Goal: Information Seeking & Learning: Learn about a topic

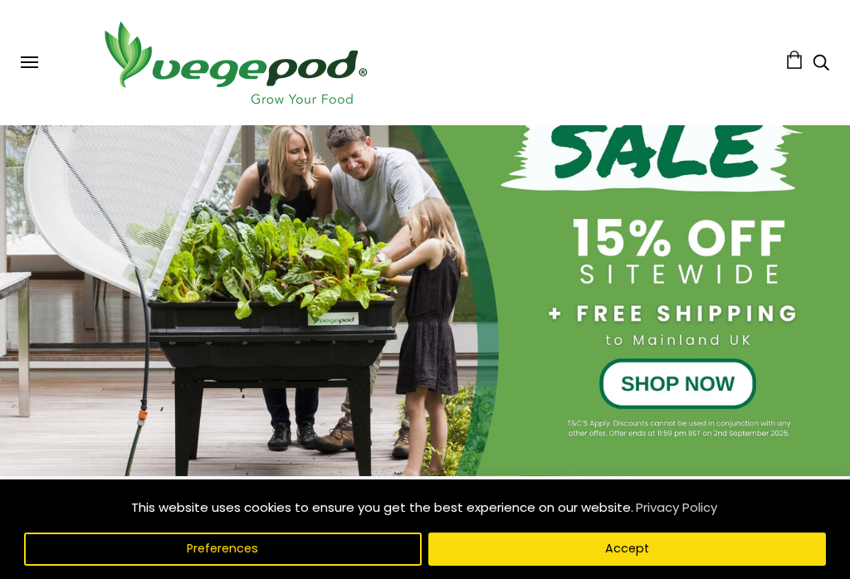
click at [630, 566] on button "Accept" at bounding box center [627, 549] width 398 height 33
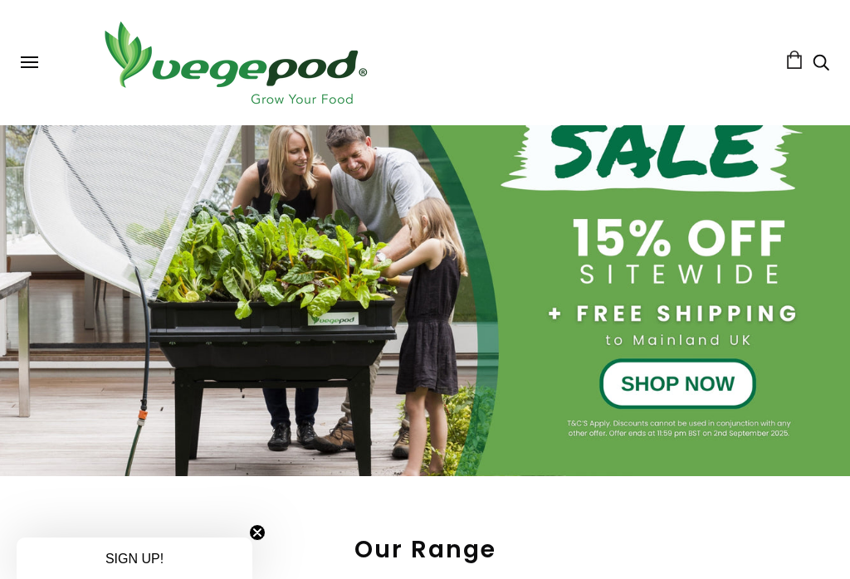
click at [702, 384] on div at bounding box center [425, 222] width 850 height 510
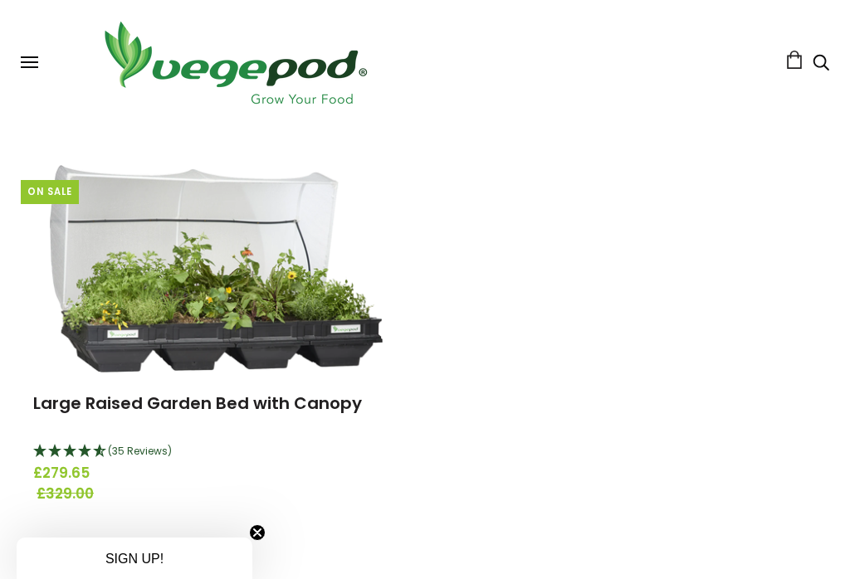
scroll to position [573, 0]
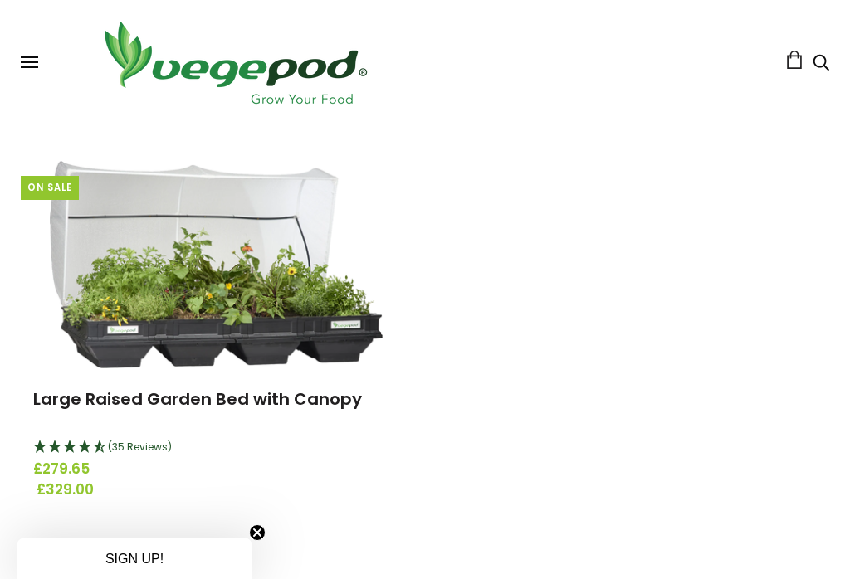
click at [236, 394] on link "Large Raised Garden Bed with Canopy" at bounding box center [197, 399] width 329 height 23
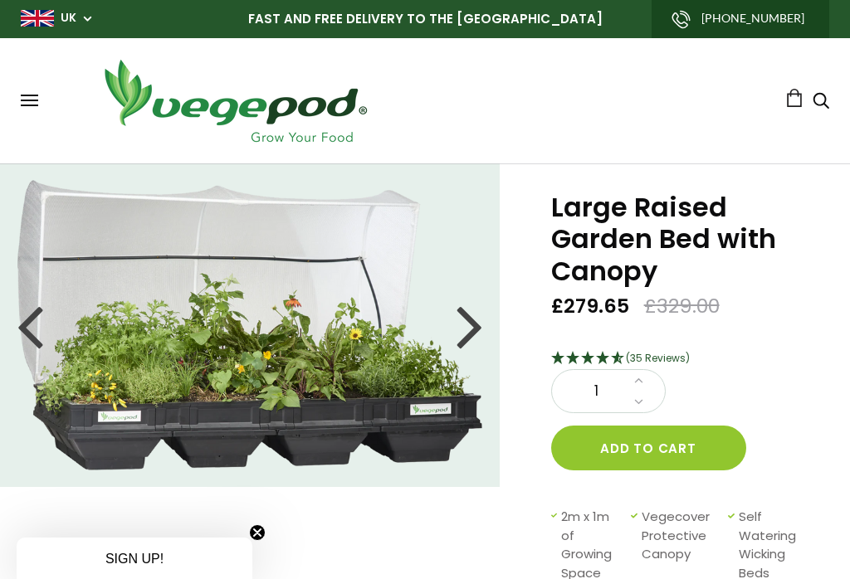
click at [473, 326] on div at bounding box center [470, 325] width 27 height 75
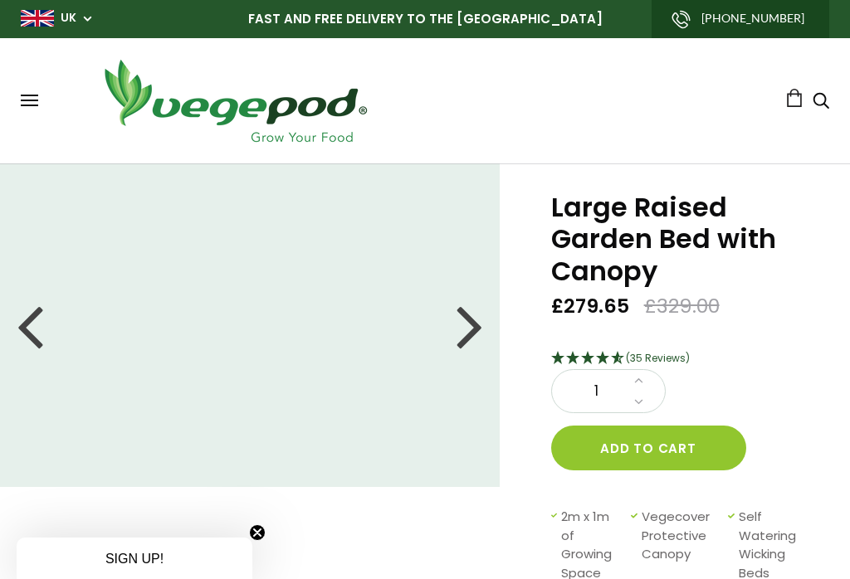
click at [467, 325] on div at bounding box center [470, 325] width 27 height 75
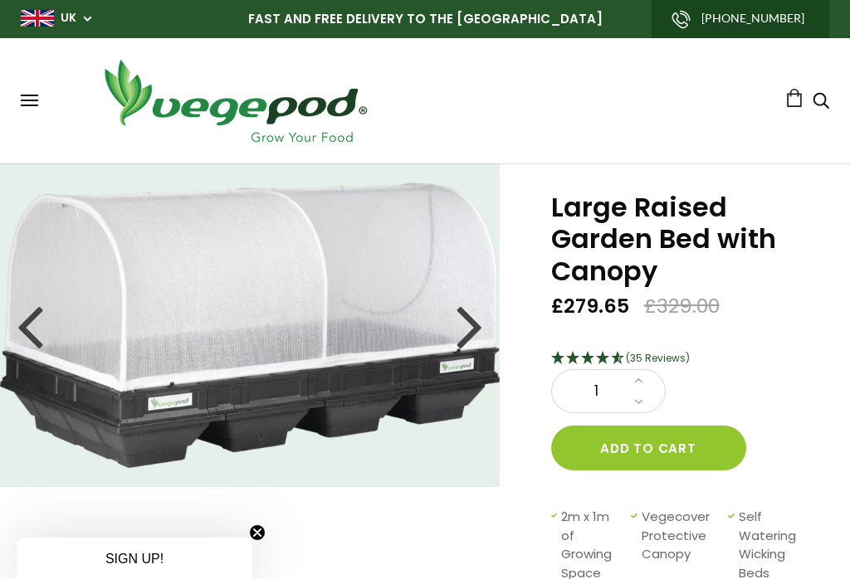
click at [478, 330] on div at bounding box center [470, 325] width 27 height 75
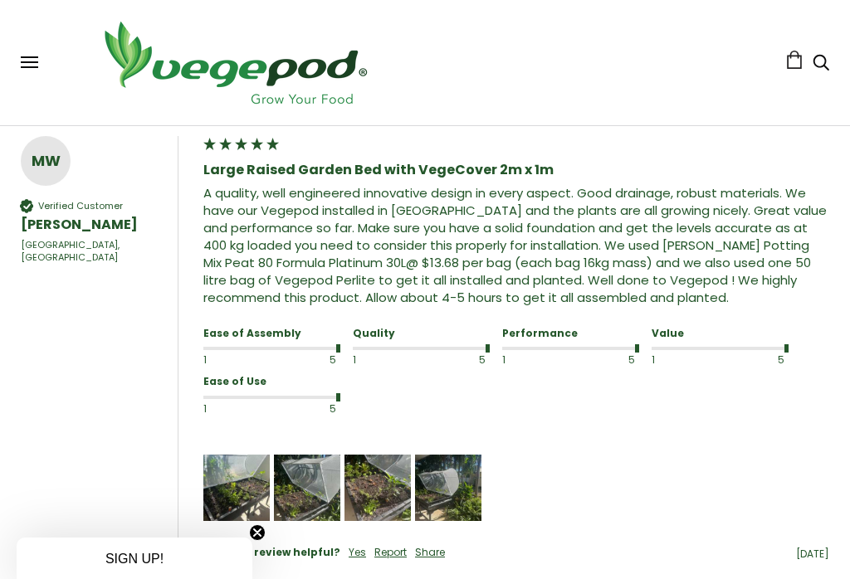
scroll to position [1728, 0]
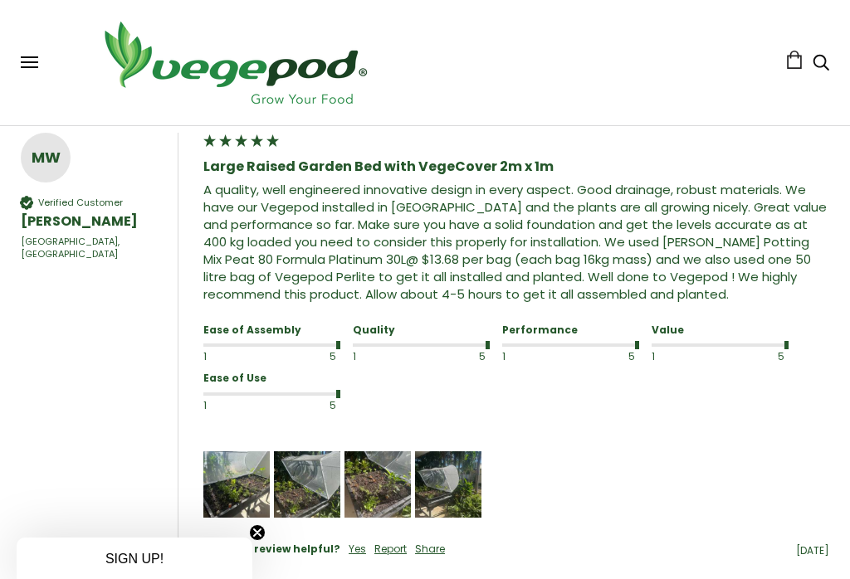
click at [233, 474] on img "Media uploaded by this customer." at bounding box center [236, 485] width 66 height 66
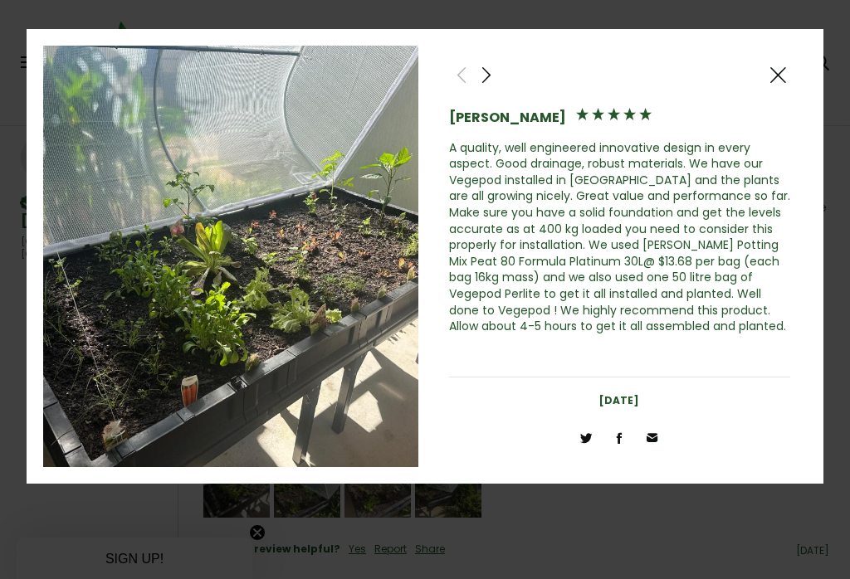
click at [779, 80] on span at bounding box center [778, 75] width 20 height 21
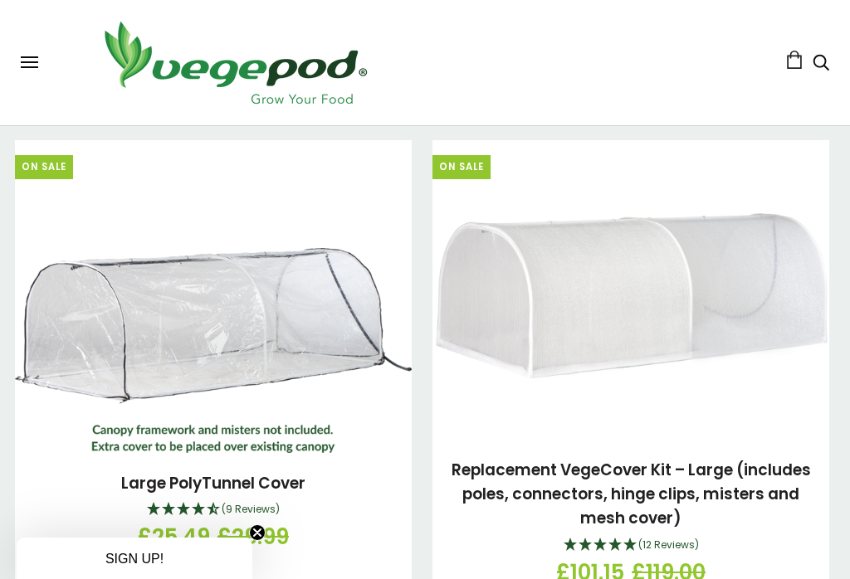
scroll to position [2710, 0]
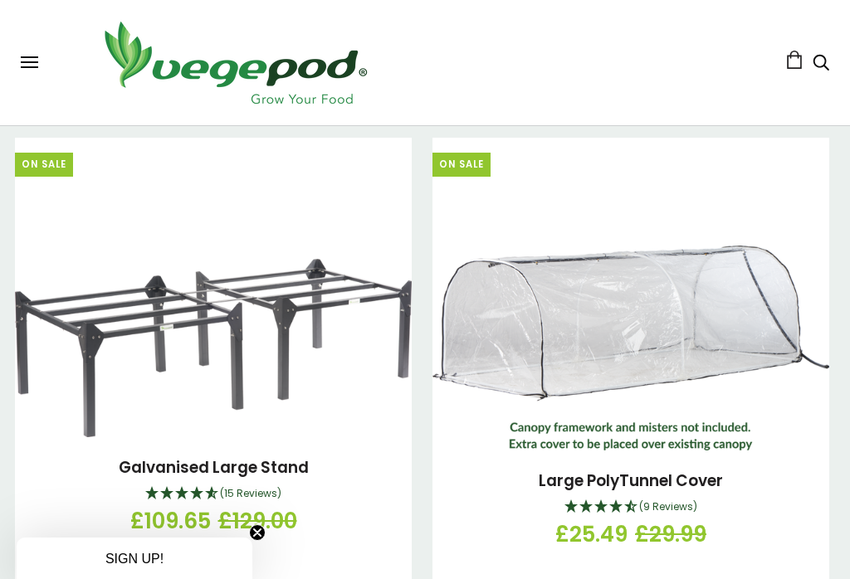
click at [264, 541] on circle "Close teaser" at bounding box center [258, 533] width 16 height 16
click at [315, 292] on img at bounding box center [213, 348] width 397 height 178
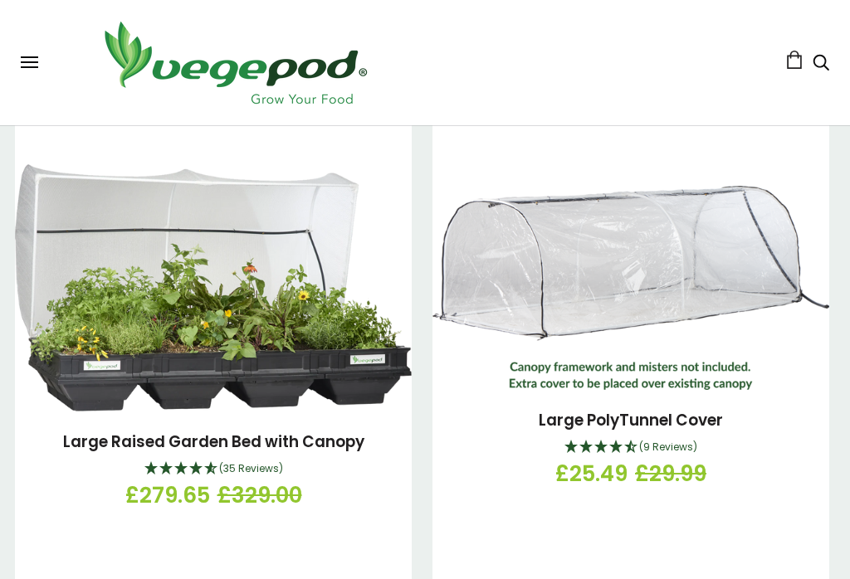
scroll to position [2237, 0]
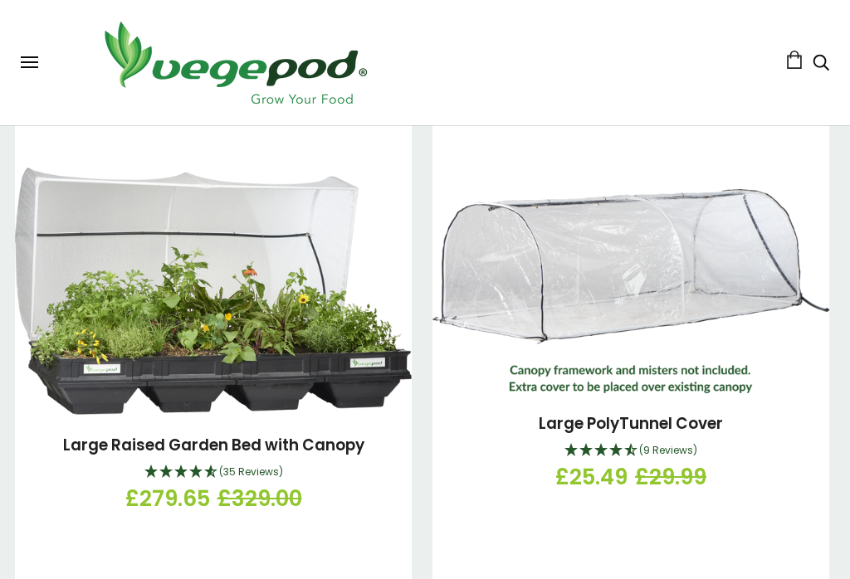
click at [212, 437] on link "Large Raised Garden Bed with Canopy" at bounding box center [213, 445] width 301 height 22
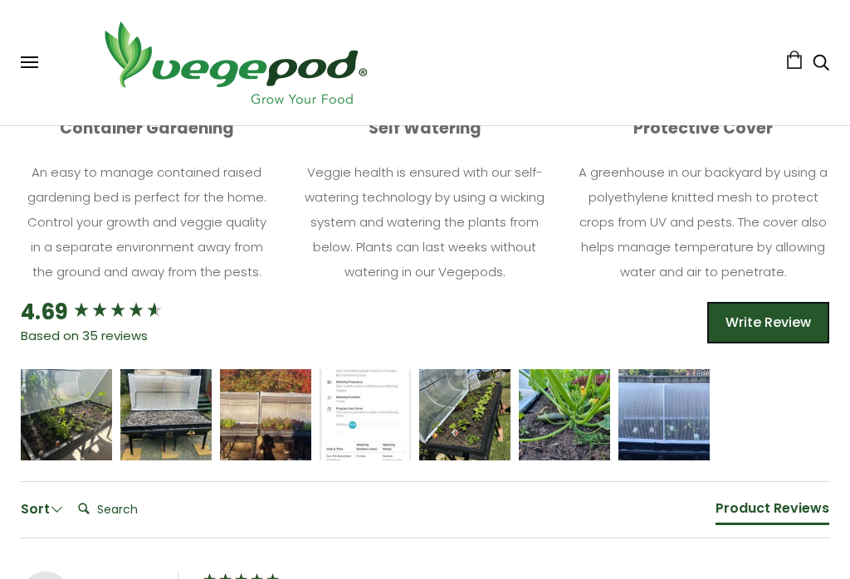
scroll to position [911, 0]
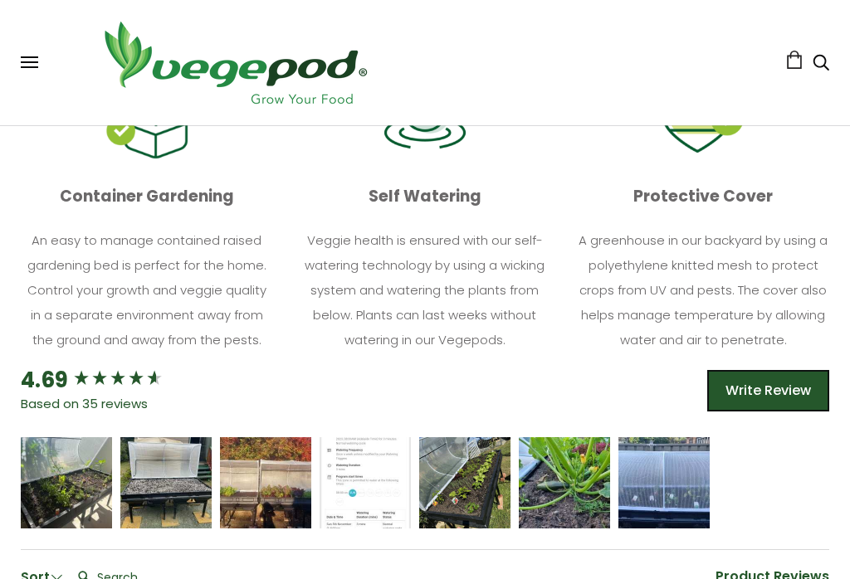
click at [66, 492] on div "[PERSON_NAME]" at bounding box center [66, 493] width 68 height 12
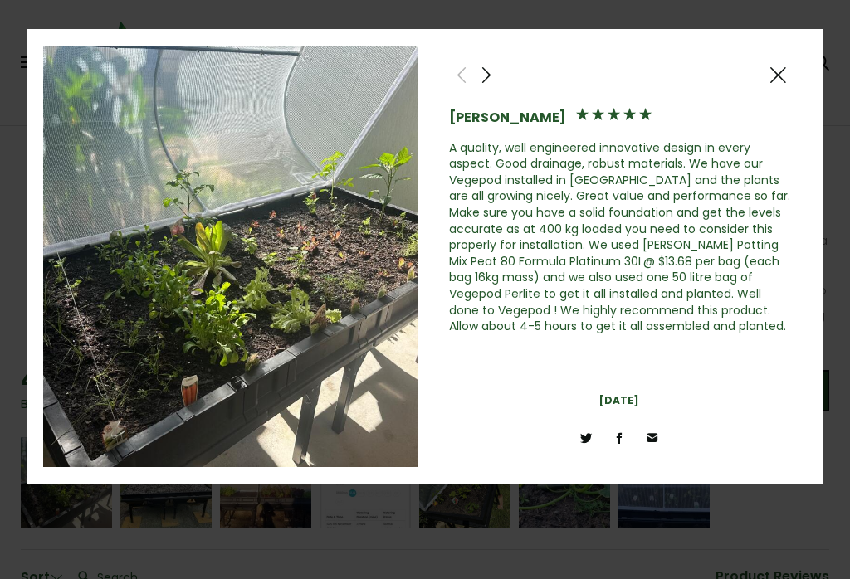
click at [535, 571] on div at bounding box center [425, 289] width 850 height 579
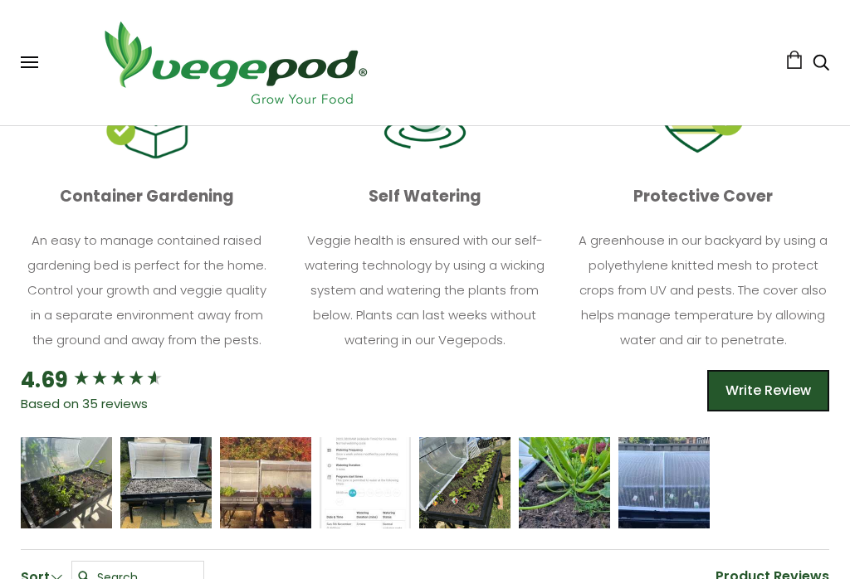
click at [202, 569] on input "Search:" at bounding box center [137, 577] width 133 height 33
click at [168, 487] on div "Jörgen van Eck" at bounding box center [166, 493] width 68 height 12
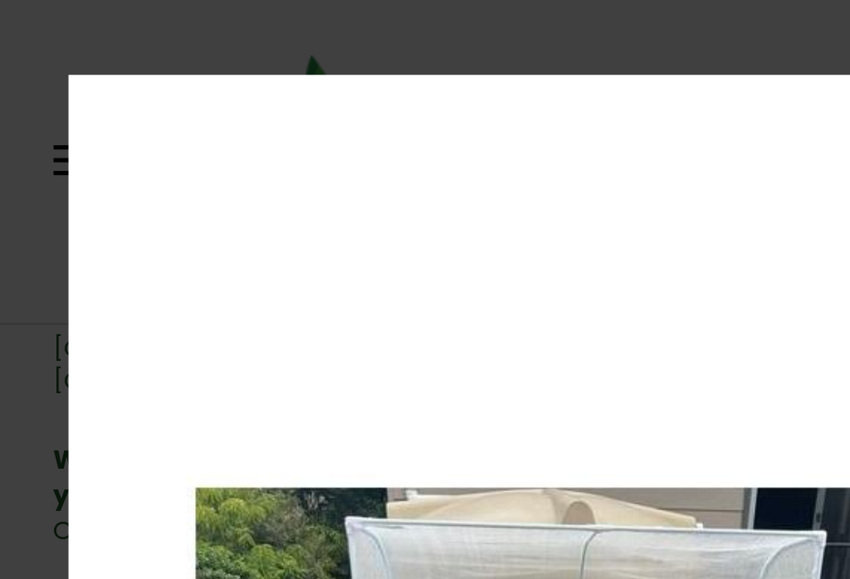
scroll to position [1390, 0]
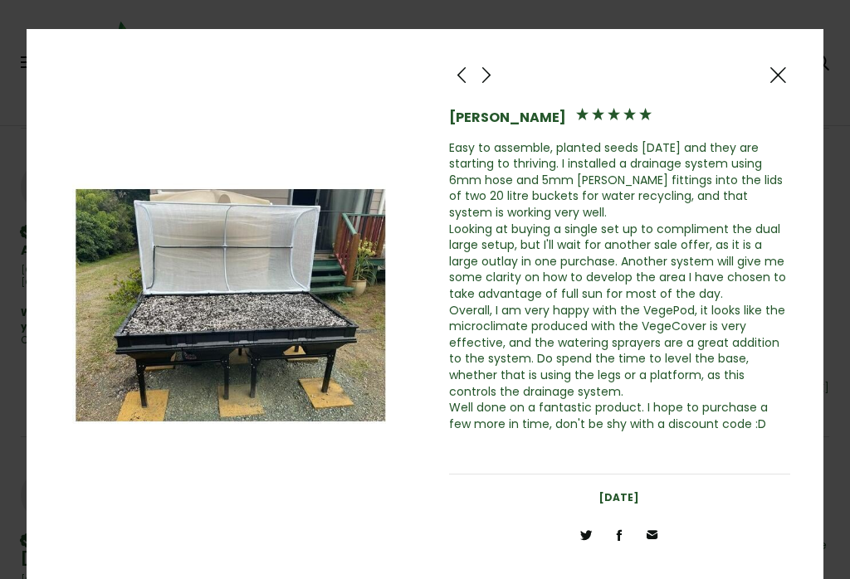
click at [788, 64] on div at bounding box center [777, 75] width 25 height 27
click at [783, 71] on span at bounding box center [778, 75] width 20 height 21
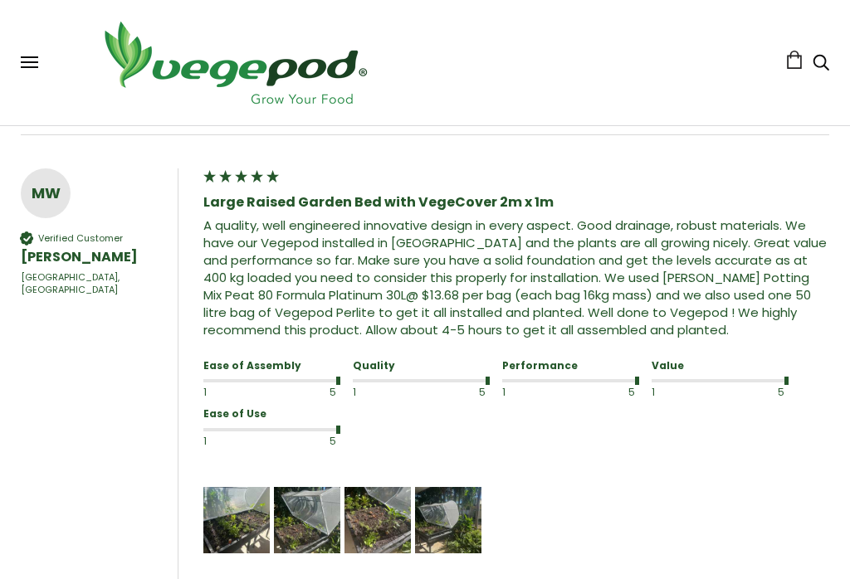
scroll to position [1695, 0]
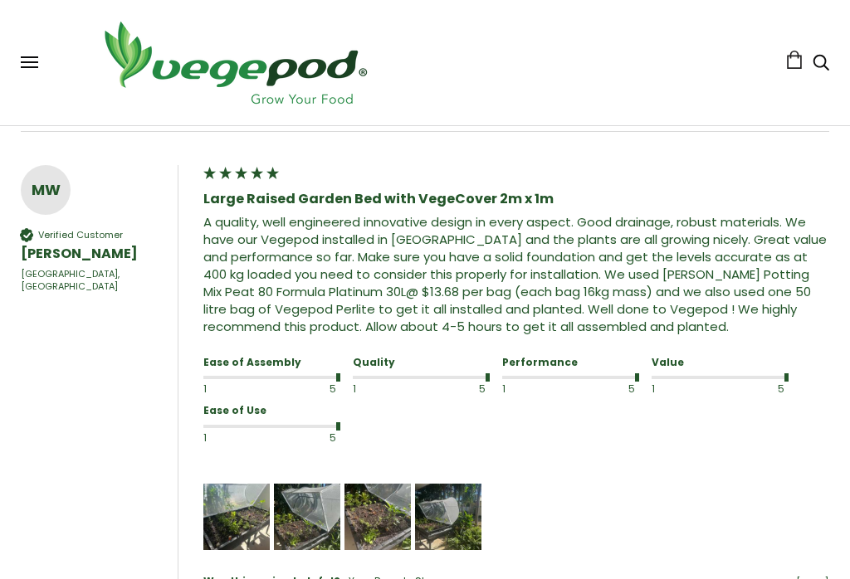
click at [377, 504] on img "Media uploaded by this customer." at bounding box center [378, 517] width 66 height 66
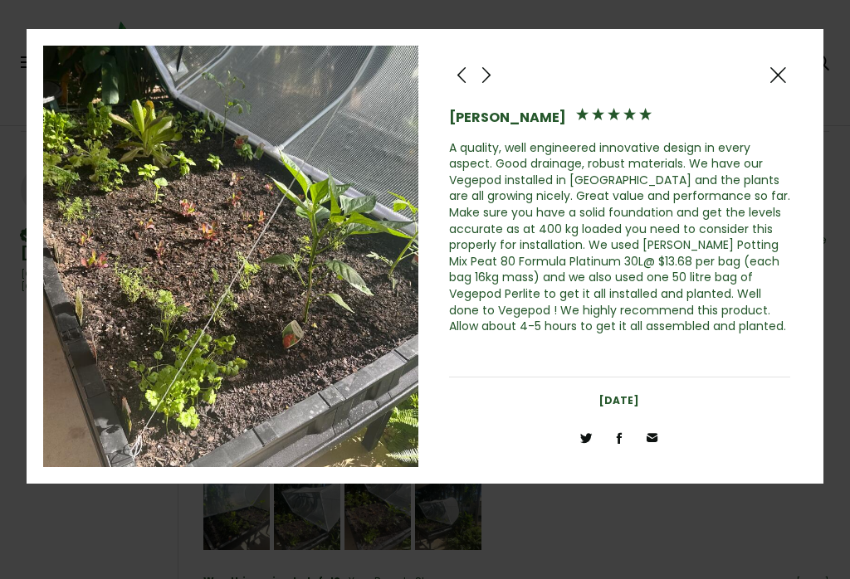
click at [784, 75] on span at bounding box center [778, 75] width 20 height 21
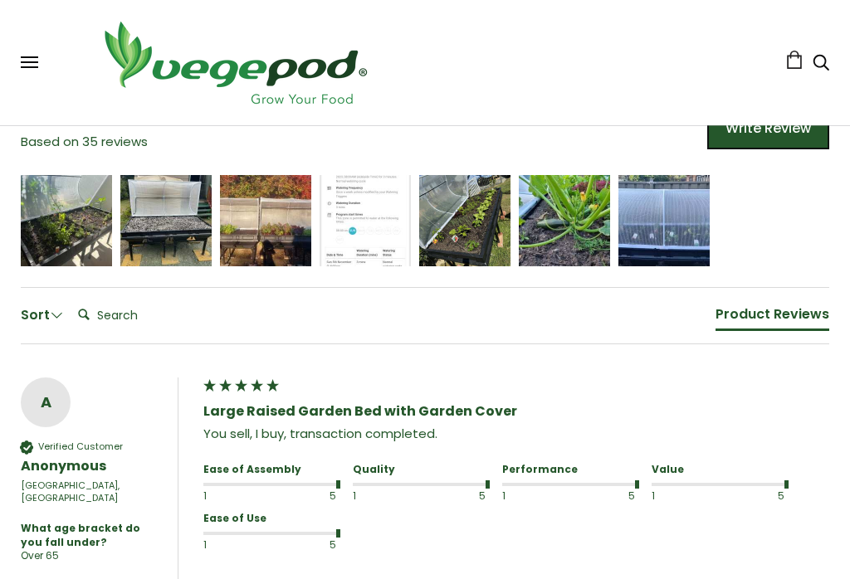
scroll to position [1181, 0]
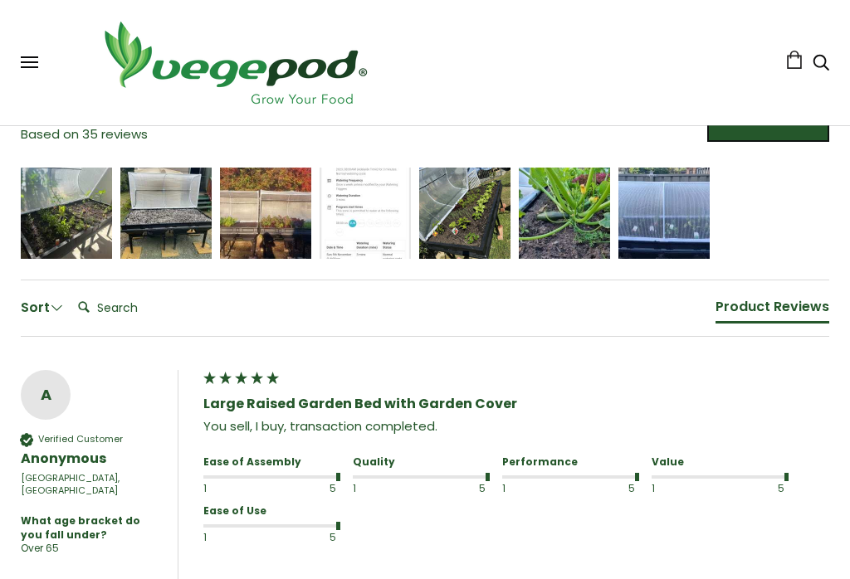
click at [577, 210] on div "Marissa Liu" at bounding box center [564, 214] width 68 height 32
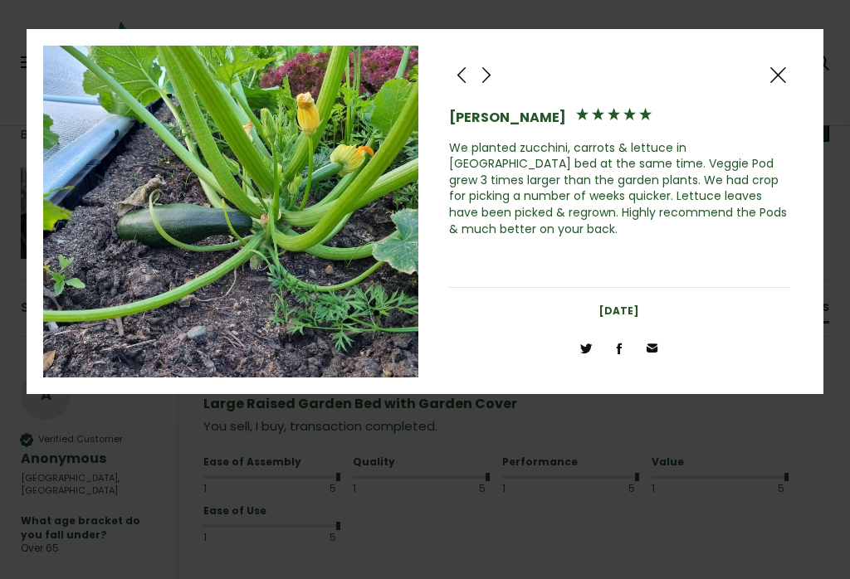
click at [787, 68] on span at bounding box center [778, 75] width 20 height 21
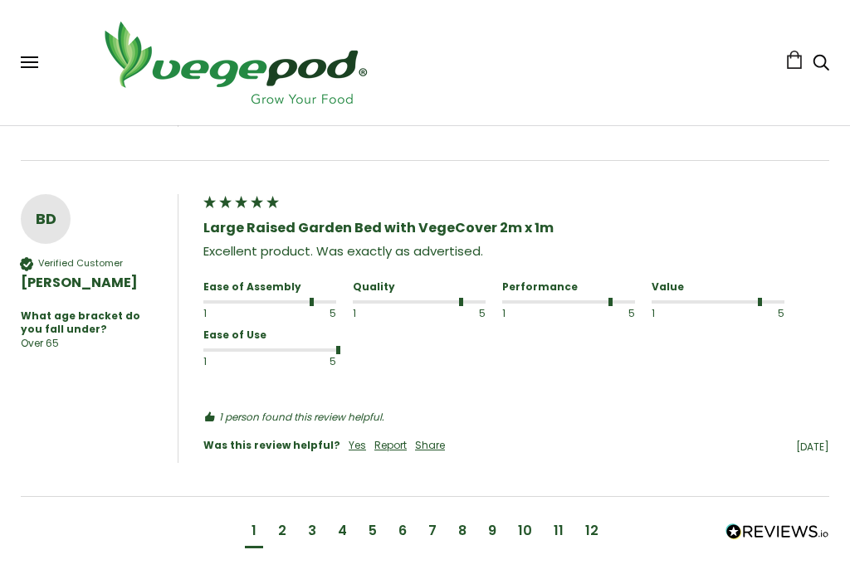
scroll to position [2171, 0]
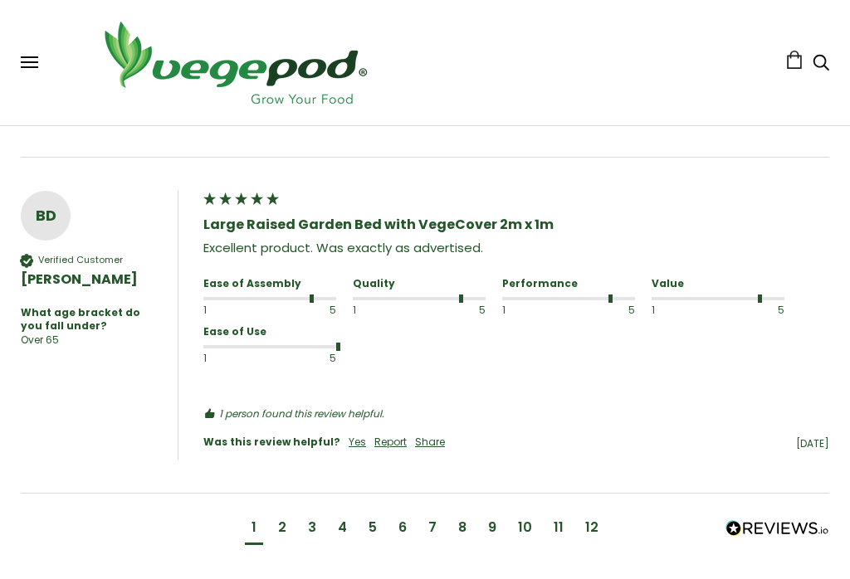
click at [292, 515] on div "2" at bounding box center [282, 530] width 22 height 31
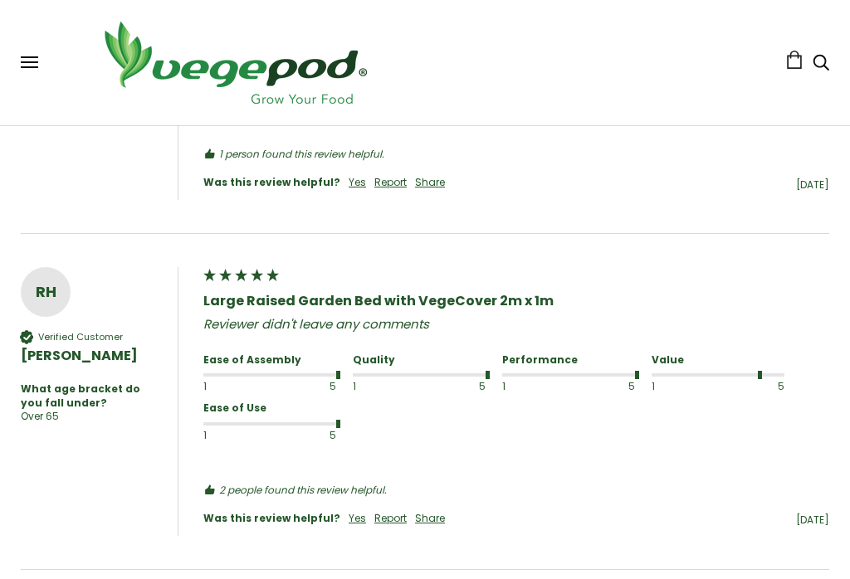
scroll to position [1619, 0]
click at [581, 152] on div "1 person found this review helpful." at bounding box center [516, 155] width 626 height 18
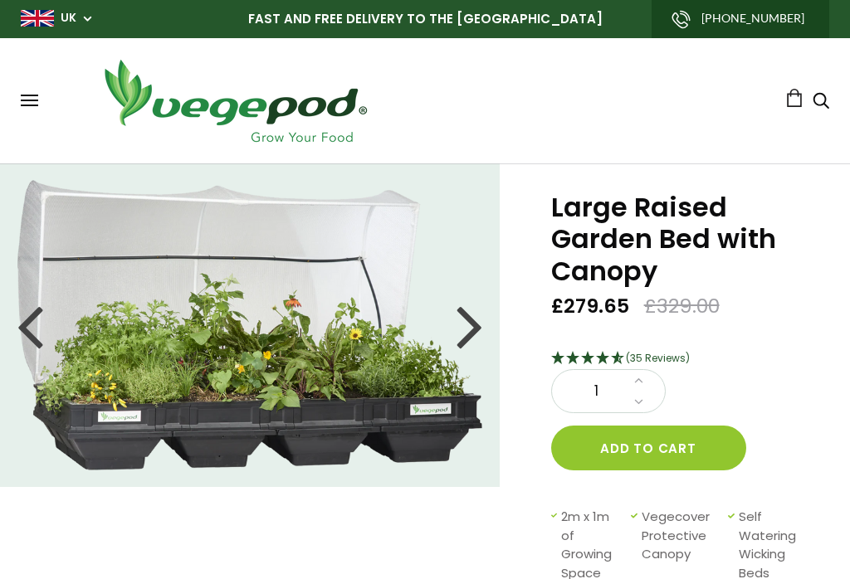
scroll to position [0, 0]
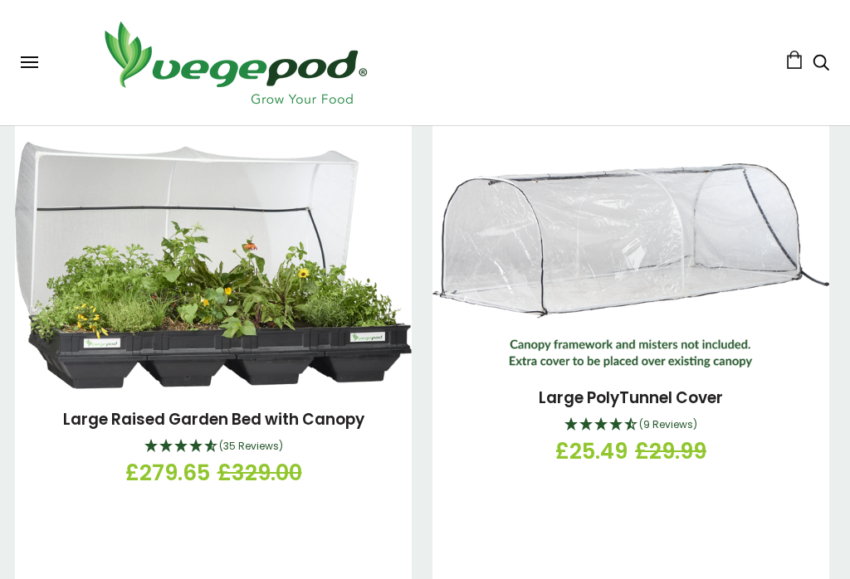
click at [189, 408] on link "Large Raised Garden Bed with Canopy" at bounding box center [213, 419] width 301 height 22
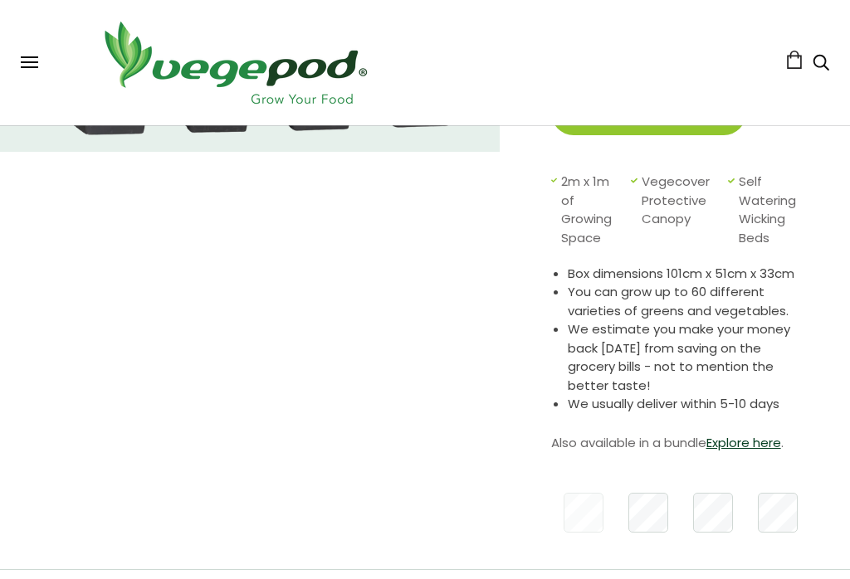
scroll to position [335, 0]
click at [755, 441] on link "Explore here" at bounding box center [743, 442] width 75 height 17
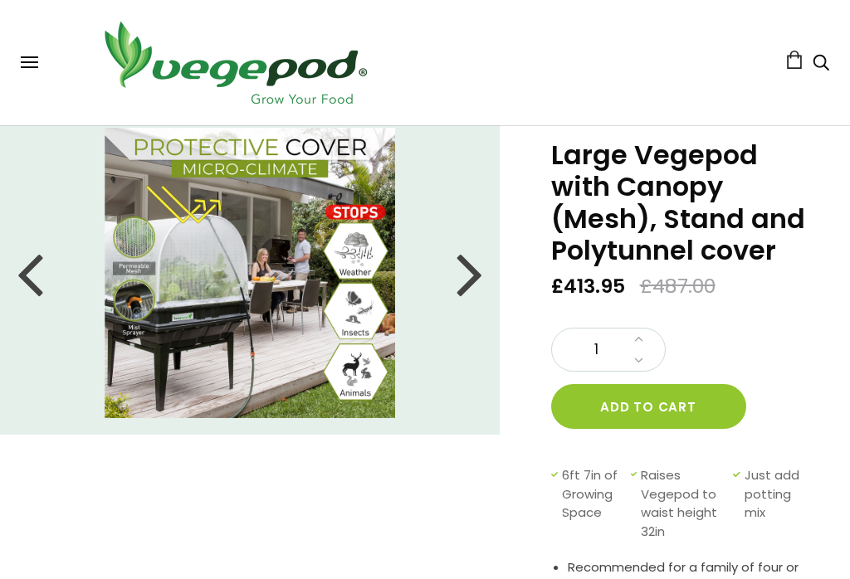
scroll to position [40, 0]
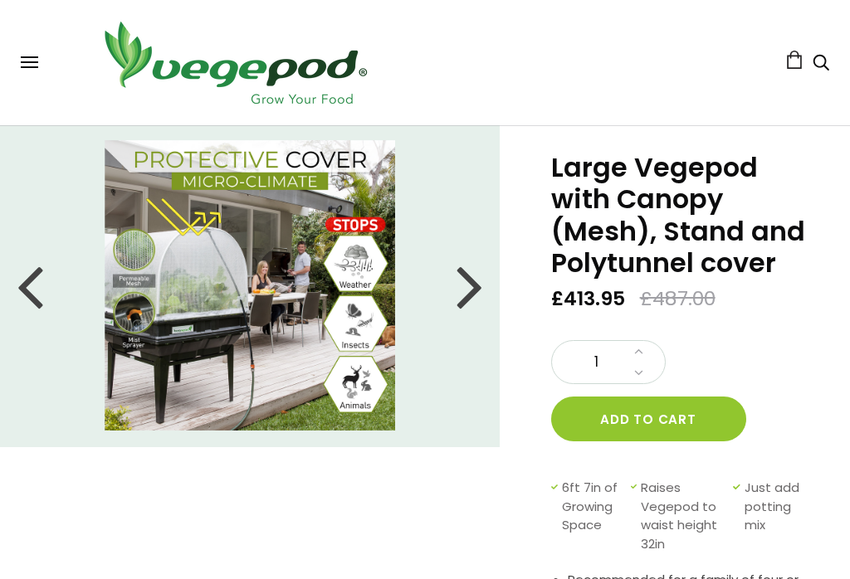
click at [474, 283] on div at bounding box center [470, 285] width 27 height 75
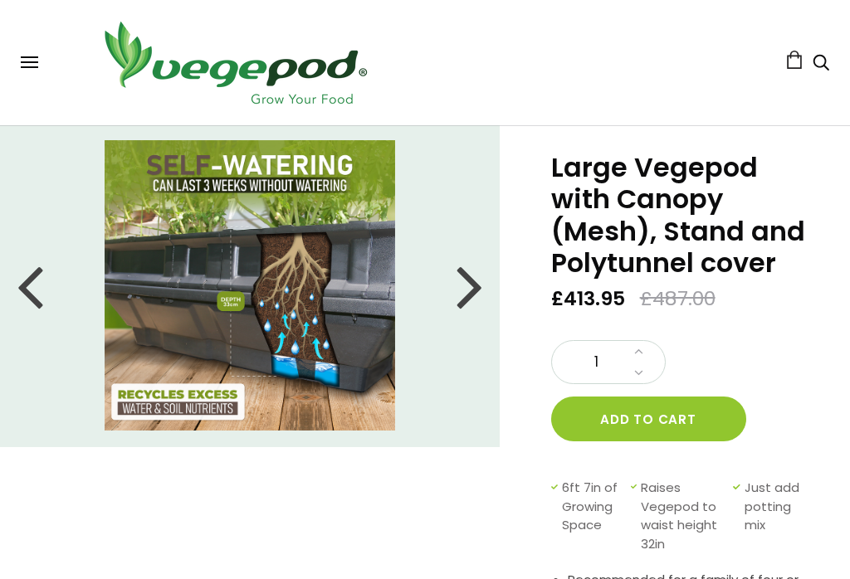
click at [476, 299] on div at bounding box center [470, 285] width 27 height 75
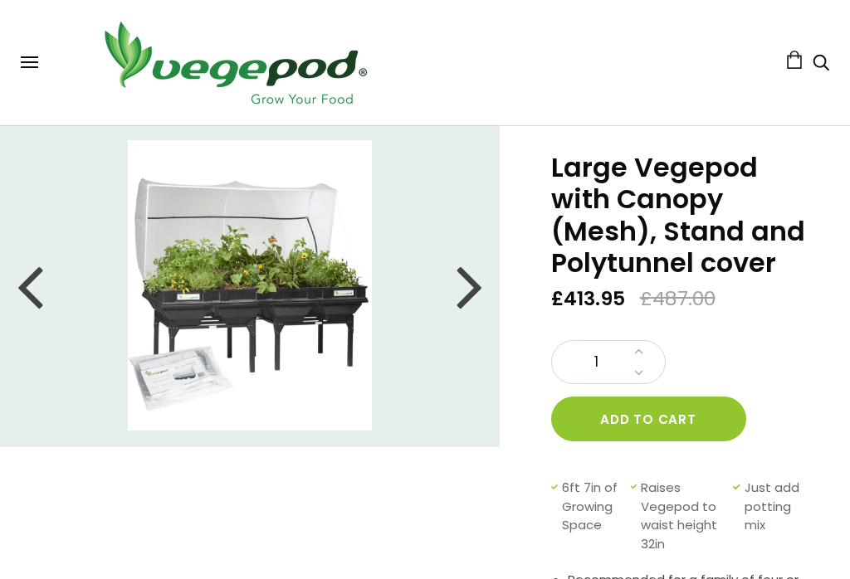
click at [473, 289] on div at bounding box center [470, 285] width 27 height 75
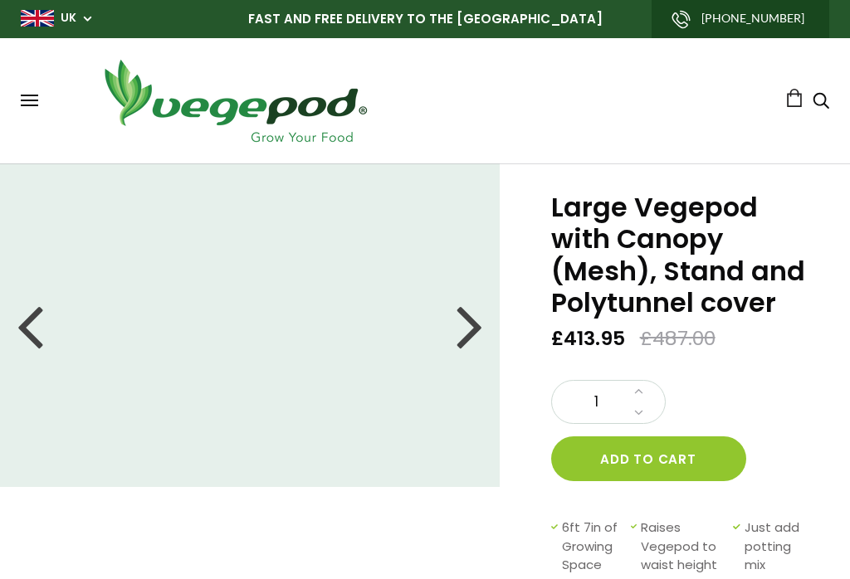
scroll to position [0, 0]
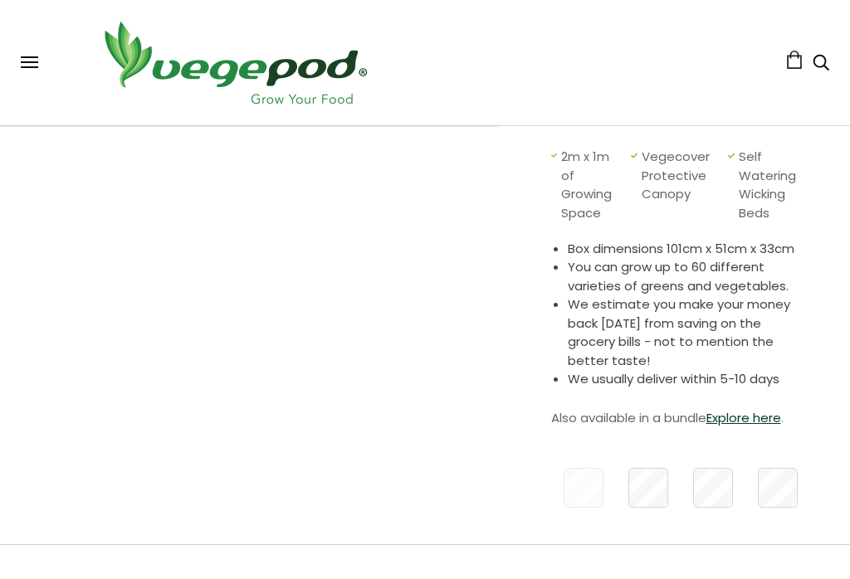
scroll to position [360, 0]
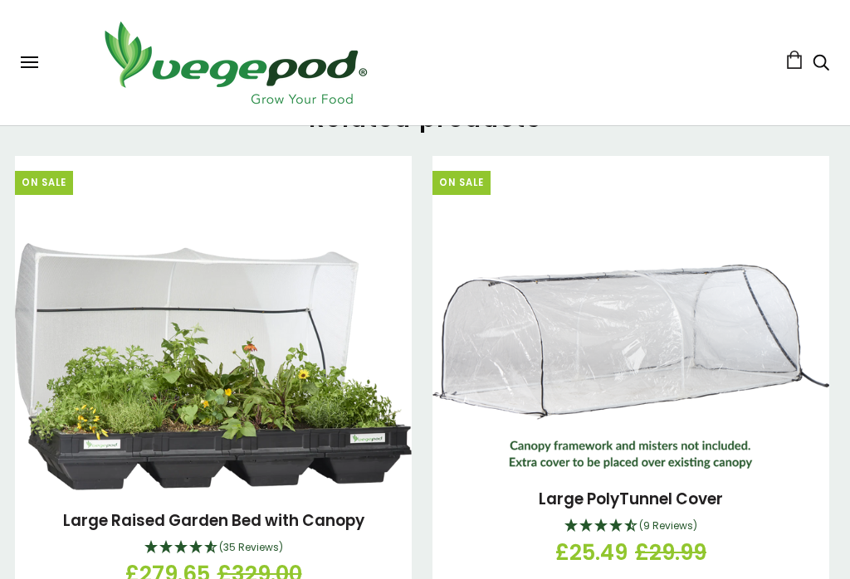
scroll to position [2182, 0]
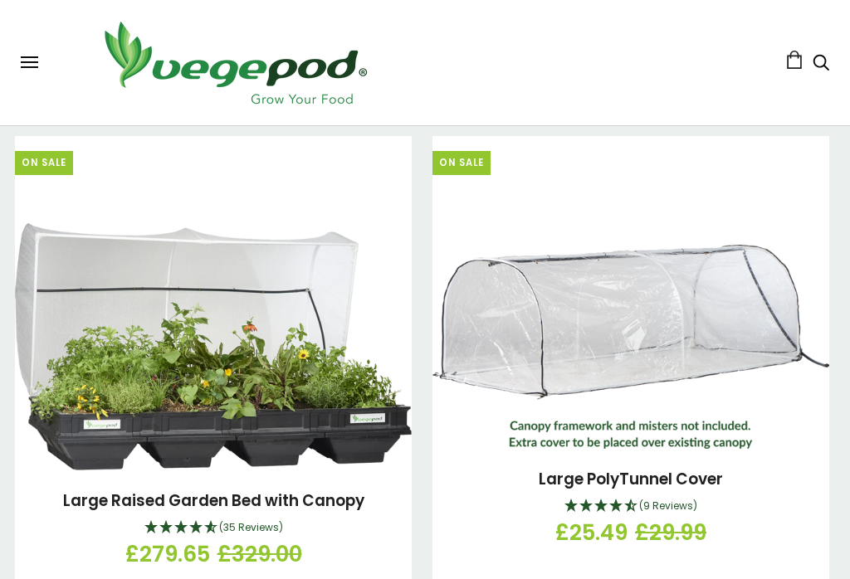
click at [25, 65] on button at bounding box center [29, 62] width 17 height 12
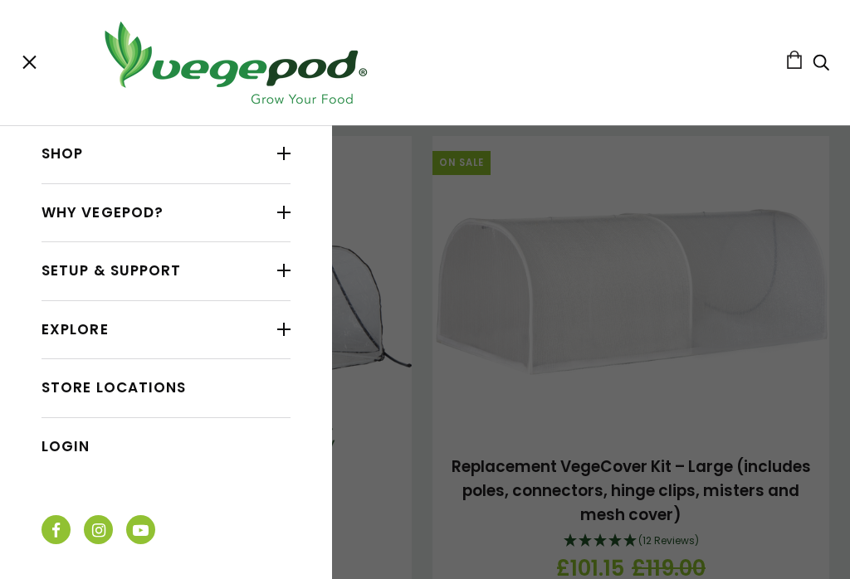
click at [277, 213] on div at bounding box center [283, 213] width 13 height 22
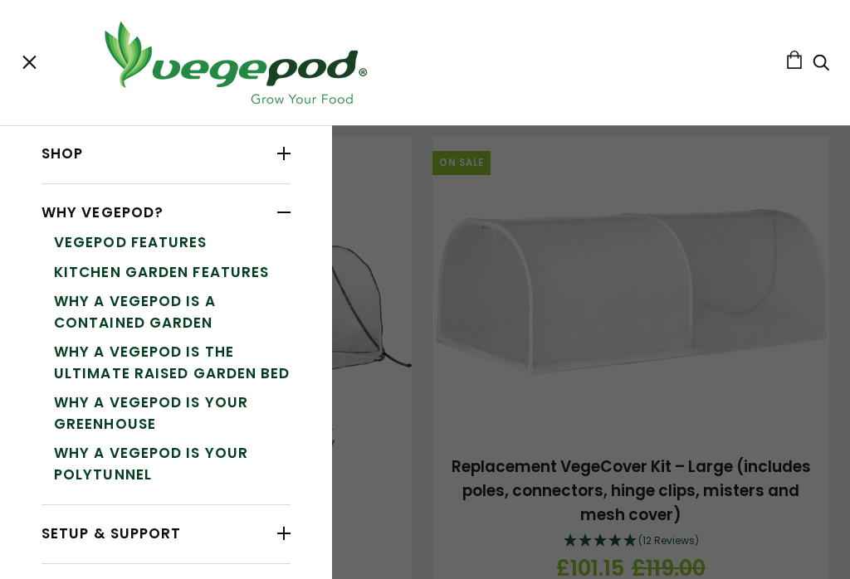
click at [291, 218] on div at bounding box center [283, 213] width 13 height 22
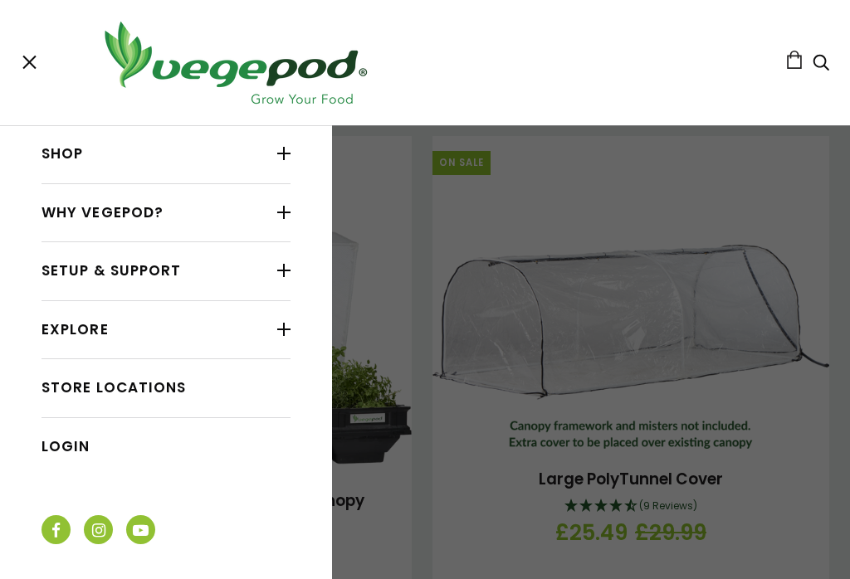
click at [121, 212] on link "Why Vegepod?" at bounding box center [166, 214] width 249 height 32
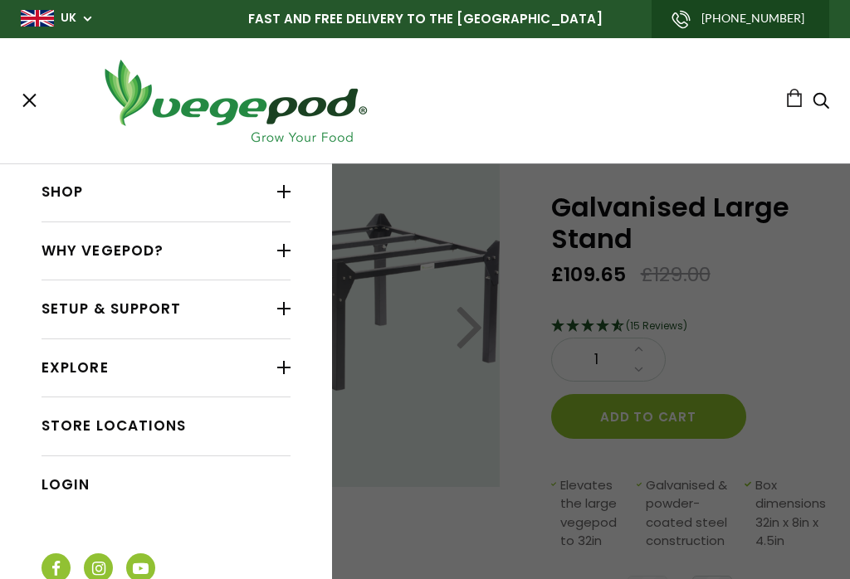
click at [283, 309] on div at bounding box center [283, 309] width 13 height 22
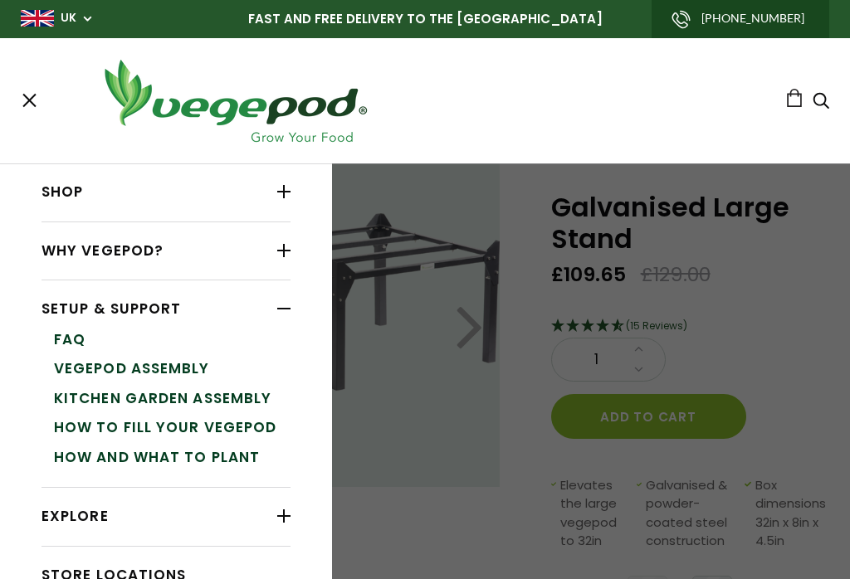
click at [192, 453] on link "How and What to Plant" at bounding box center [172, 458] width 237 height 30
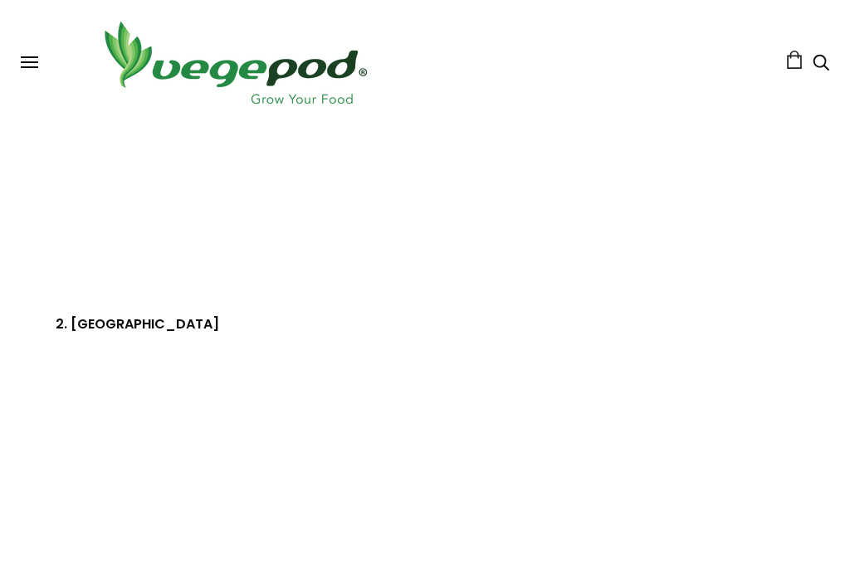
scroll to position [1302, 0]
